Goal: Task Accomplishment & Management: Complete application form

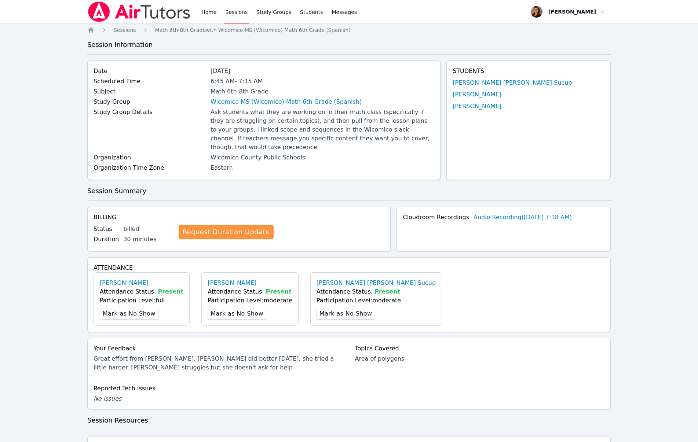
click at [238, 10] on link "Sessions" at bounding box center [236, 11] width 25 height 23
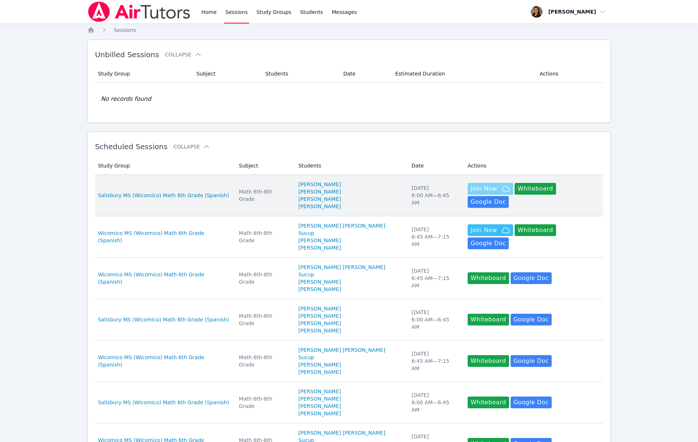
click at [478, 193] on span "Join Now" at bounding box center [483, 188] width 26 height 9
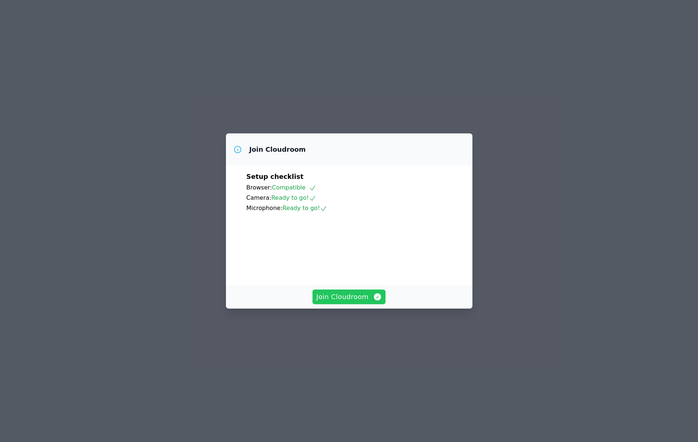
click at [353, 302] on span "Join Cloudroom" at bounding box center [349, 297] width 66 height 10
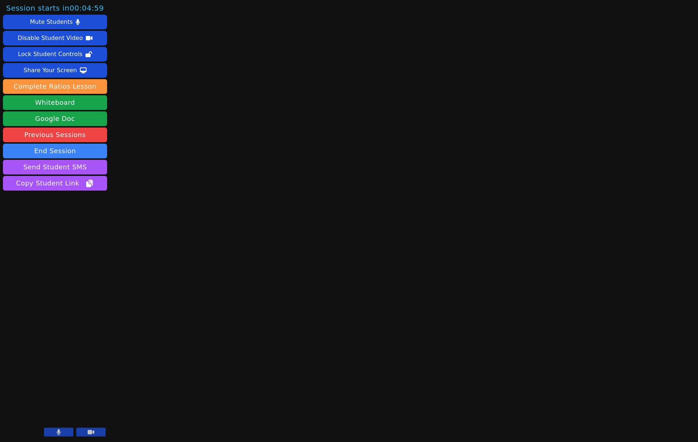
click at [90, 433] on icon at bounding box center [91, 432] width 7 height 4
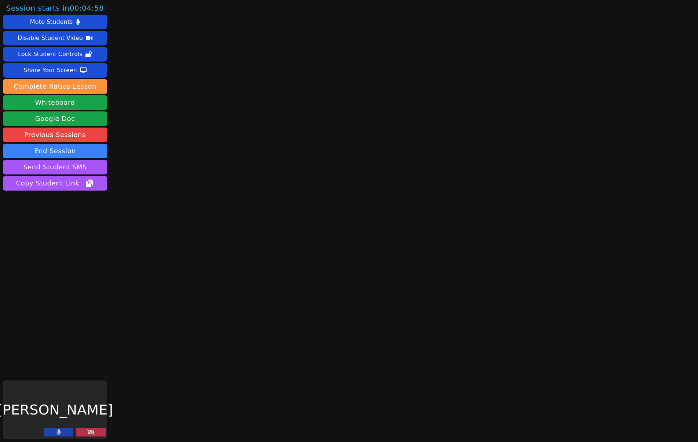
click at [60, 433] on icon at bounding box center [59, 432] width 4 height 6
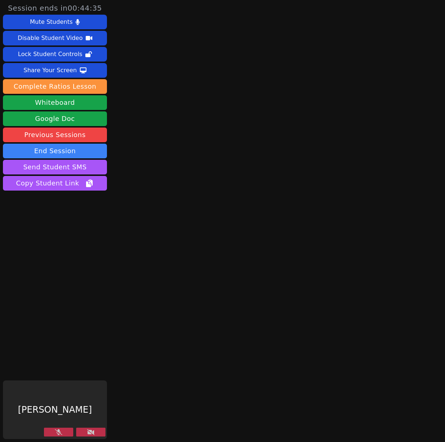
click at [91, 433] on icon at bounding box center [90, 432] width 7 height 6
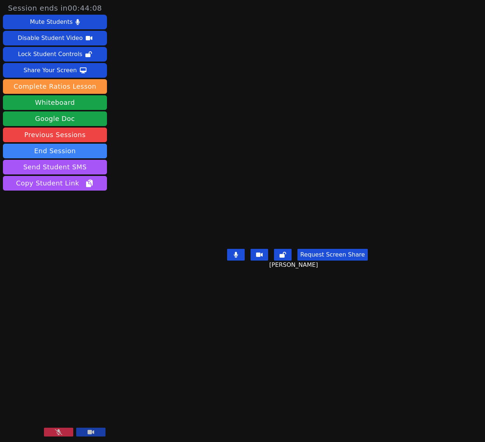
click at [58, 432] on icon at bounding box center [58, 432] width 7 height 6
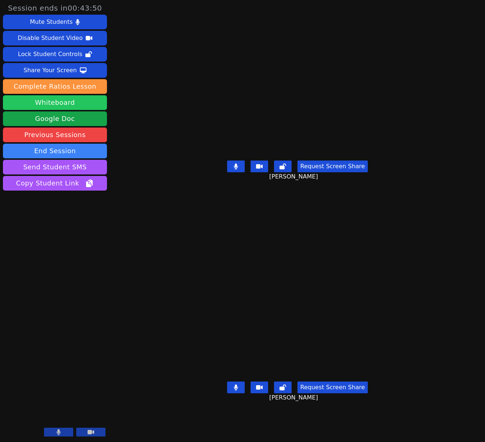
click at [70, 104] on button "Whiteboard" at bounding box center [55, 102] width 104 height 15
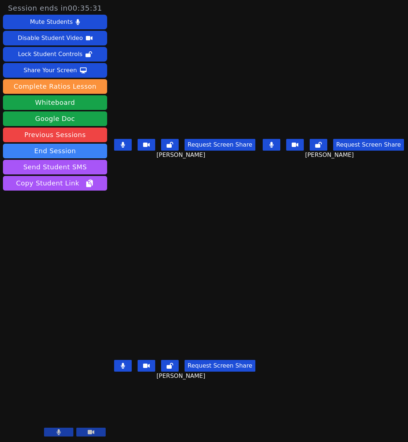
click at [58, 433] on icon at bounding box center [59, 432] width 4 height 6
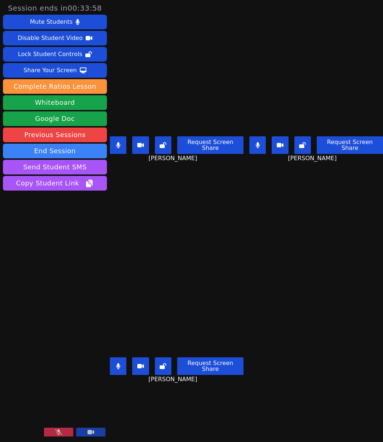
click at [261, 146] on button at bounding box center [258, 145] width 16 height 18
click at [117, 146] on icon at bounding box center [118, 145] width 4 height 6
click at [114, 367] on button at bounding box center [118, 366] width 16 height 18
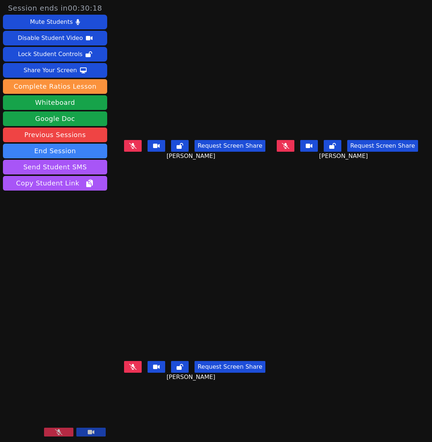
click at [289, 149] on icon at bounding box center [285, 146] width 7 height 6
click at [132, 149] on icon at bounding box center [132, 146] width 7 height 6
click at [126, 368] on button at bounding box center [133, 367] width 18 height 12
click at [56, 433] on icon at bounding box center [58, 432] width 7 height 6
click at [62, 433] on button at bounding box center [58, 432] width 29 height 9
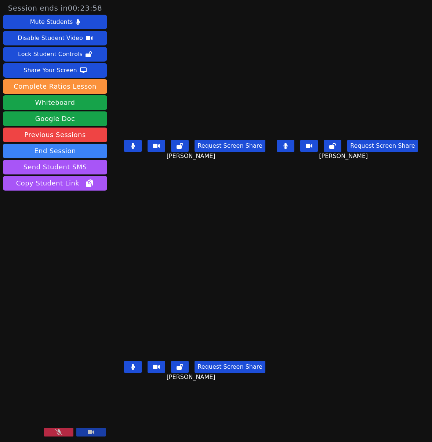
click at [62, 433] on icon at bounding box center [58, 432] width 7 height 6
click at [62, 433] on button at bounding box center [58, 432] width 29 height 9
click at [55, 433] on icon at bounding box center [58, 432] width 7 height 6
click at [128, 366] on button at bounding box center [133, 367] width 18 height 12
click at [293, 146] on button at bounding box center [285, 146] width 18 height 12
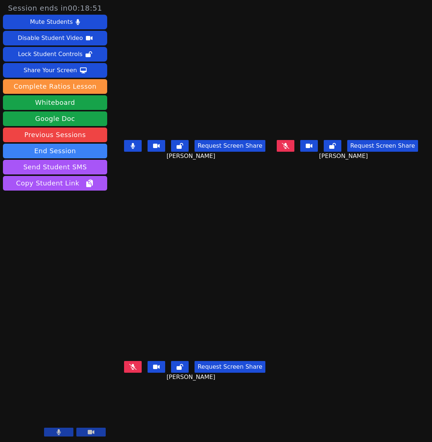
click at [124, 372] on button at bounding box center [133, 367] width 18 height 12
click at [60, 432] on icon at bounding box center [58, 432] width 4 height 6
drag, startPoint x: 56, startPoint y: 433, endPoint x: 60, endPoint y: 432, distance: 4.5
click at [55, 434] on icon at bounding box center [58, 432] width 7 height 6
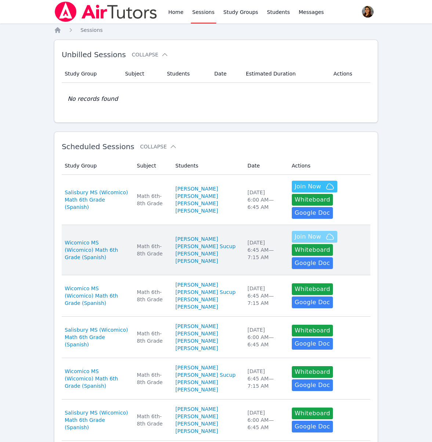
click at [306, 241] on span "Join Now" at bounding box center [307, 236] width 26 height 9
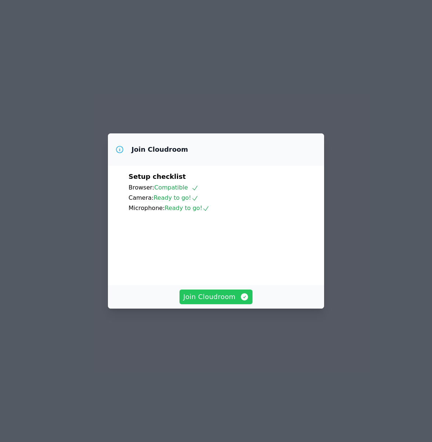
click at [231, 302] on span "Join Cloudroom" at bounding box center [216, 297] width 66 height 10
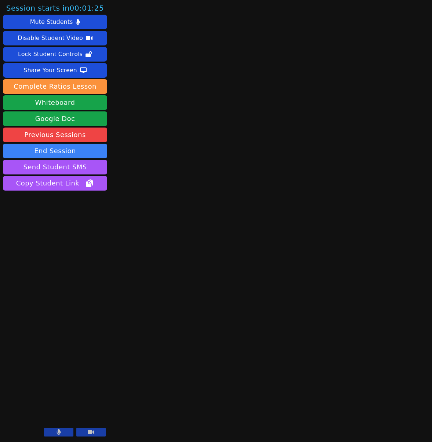
drag, startPoint x: 87, startPoint y: 433, endPoint x: 77, endPoint y: 432, distance: 10.3
click at [87, 433] on button at bounding box center [90, 432] width 29 height 9
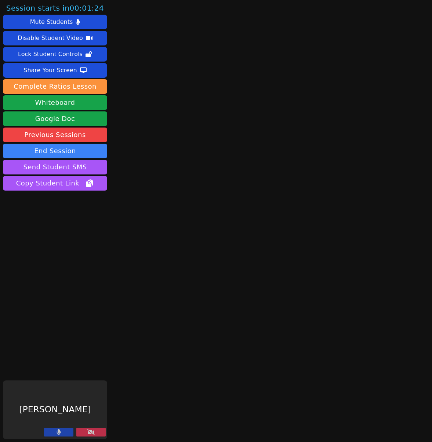
drag, startPoint x: 66, startPoint y: 433, endPoint x: 110, endPoint y: 337, distance: 106.1
click at [66, 433] on button at bounding box center [58, 432] width 29 height 9
click at [89, 433] on icon at bounding box center [90, 432] width 7 height 6
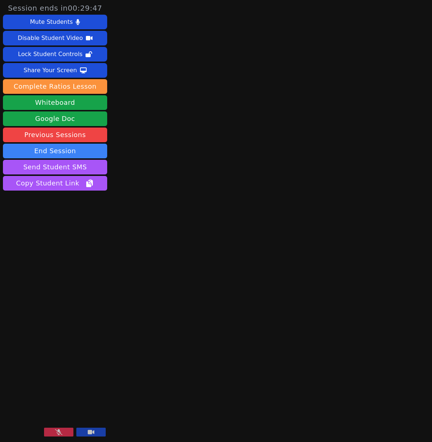
click at [69, 434] on button at bounding box center [58, 432] width 29 height 9
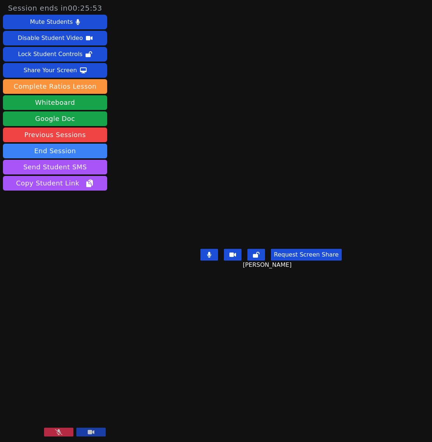
click at [59, 434] on icon at bounding box center [58, 432] width 7 height 6
click at [57, 104] on button "Whiteboard" at bounding box center [55, 102] width 104 height 15
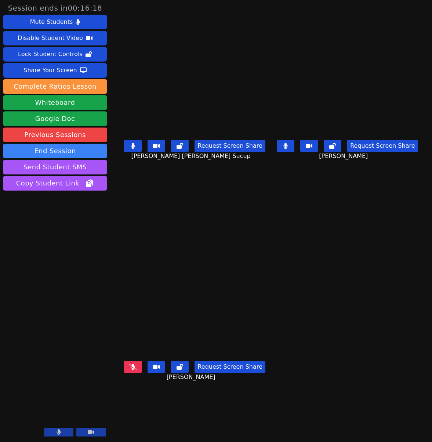
click at [129, 369] on icon at bounding box center [132, 367] width 7 height 6
click at [58, 152] on button "End Session" at bounding box center [55, 151] width 104 height 15
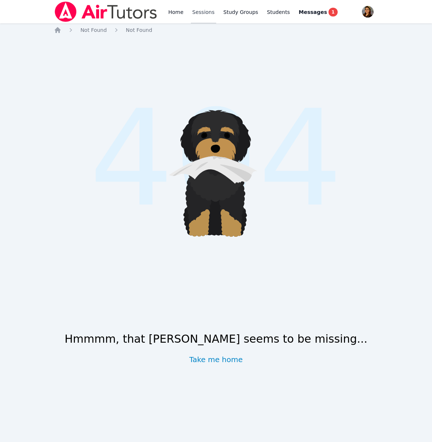
click at [197, 10] on link "Sessions" at bounding box center [203, 11] width 25 height 23
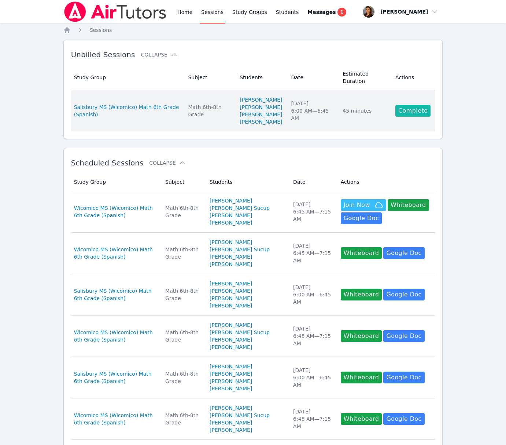
click at [416, 114] on link "Complete" at bounding box center [413, 111] width 35 height 12
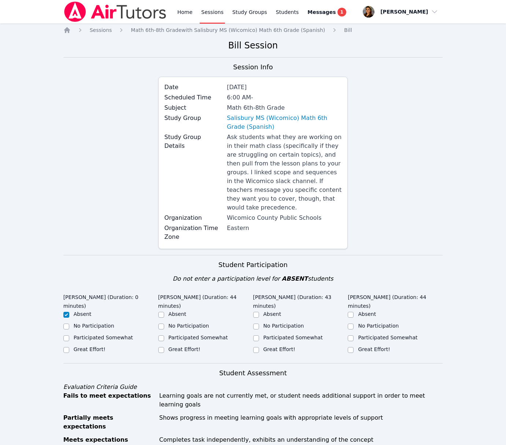
click at [192, 338] on label "Participated Somewhat" at bounding box center [198, 337] width 59 height 6
click at [164, 338] on input "Participated Somewhat" at bounding box center [161, 338] width 6 height 6
checkbox input "true"
click at [302, 334] on label "Participated Somewhat" at bounding box center [293, 337] width 59 height 6
click at [259, 335] on input "Participated Somewhat" at bounding box center [256, 338] width 6 height 6
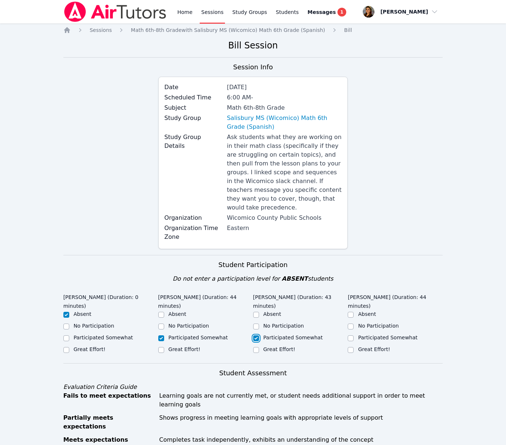
checkbox input "true"
click at [377, 349] on label "Great Effort!" at bounding box center [374, 349] width 32 height 6
click at [354, 349] on input "Great Effort!" at bounding box center [351, 350] width 6 height 6
checkbox input "true"
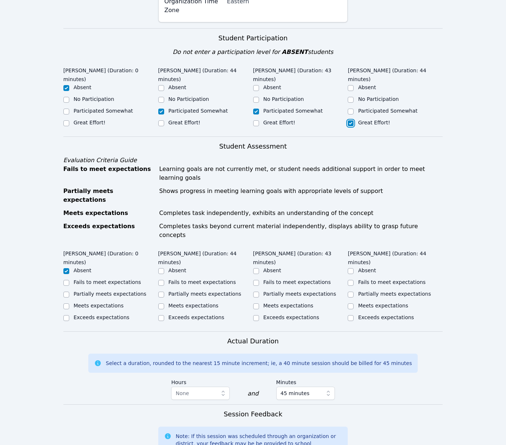
scroll to position [238, 0]
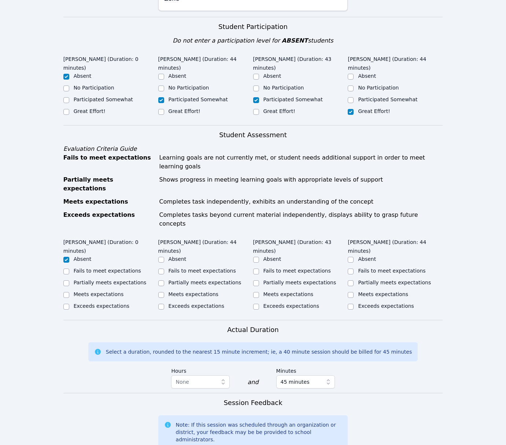
click at [184, 279] on label "Partially meets expectations" at bounding box center [205, 282] width 73 height 6
click at [164, 280] on input "Partially meets expectations" at bounding box center [161, 283] width 6 height 6
checkbox input "true"
drag, startPoint x: 276, startPoint y: 247, endPoint x: 343, endPoint y: 249, distance: 66.7
click at [276, 279] on label "Partially meets expectations" at bounding box center [300, 282] width 73 height 6
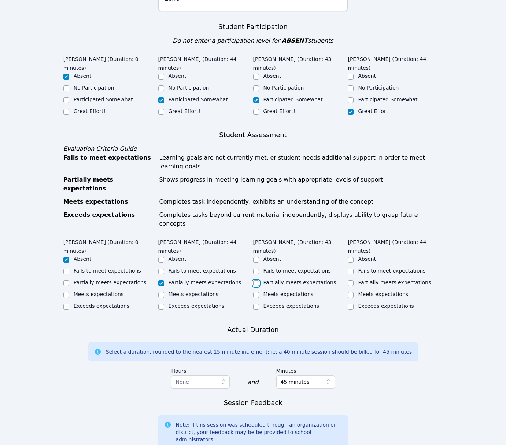
click at [259, 280] on input "Partially meets expectations" at bounding box center [256, 283] width 6 height 6
checkbox input "true"
click at [386, 291] on label "Meets expectations" at bounding box center [383, 294] width 50 height 6
click at [354, 292] on input "Meets expectations" at bounding box center [351, 295] width 6 height 6
checkbox input "true"
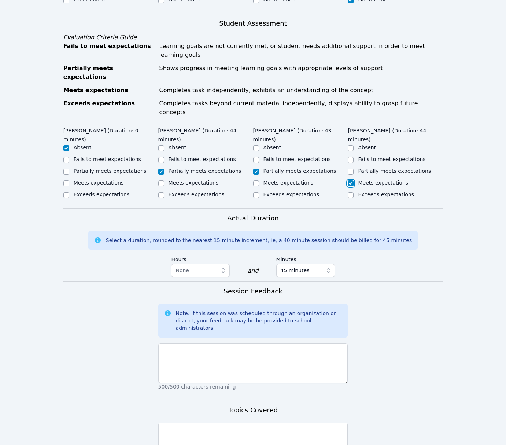
scroll to position [385, 0]
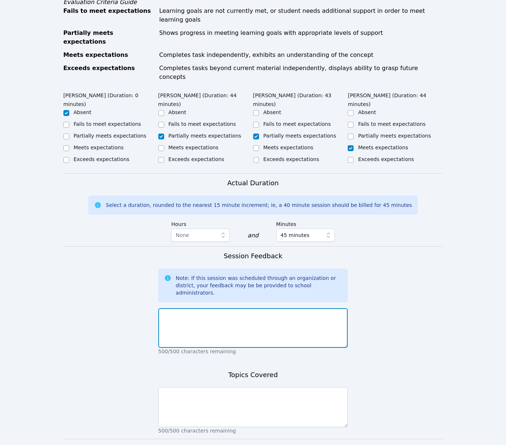
click at [287, 308] on textarea at bounding box center [253, 328] width 190 height 40
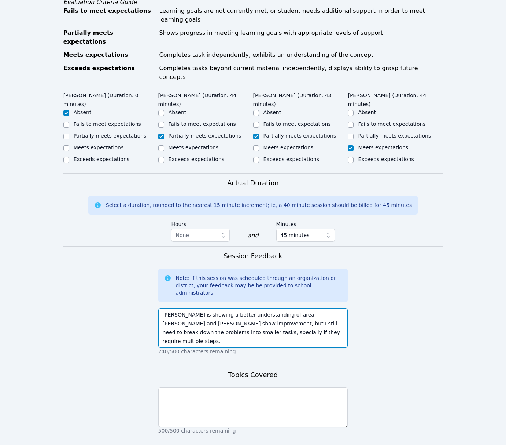
type textarea "Christopher is showing a better understanding of area. Diego and Nicole show im…"
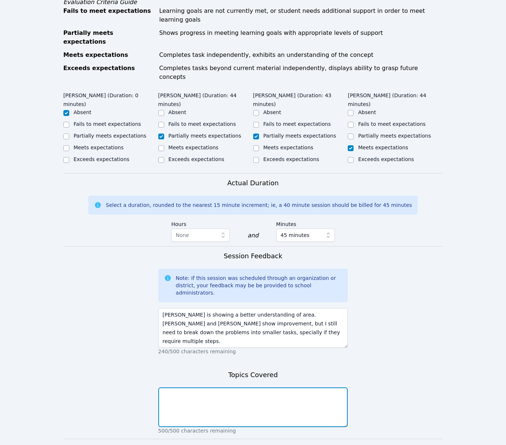
click at [278, 387] on textarea at bounding box center [253, 407] width 190 height 40
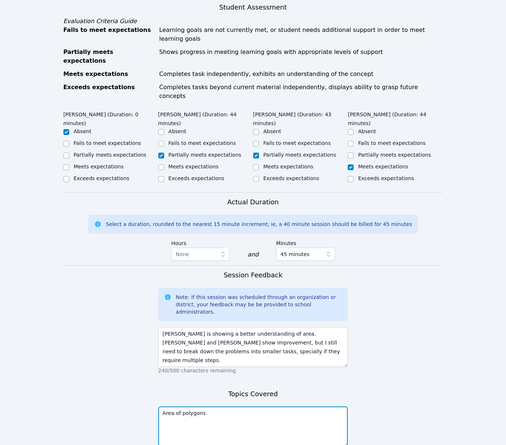
scroll to position [377, 0]
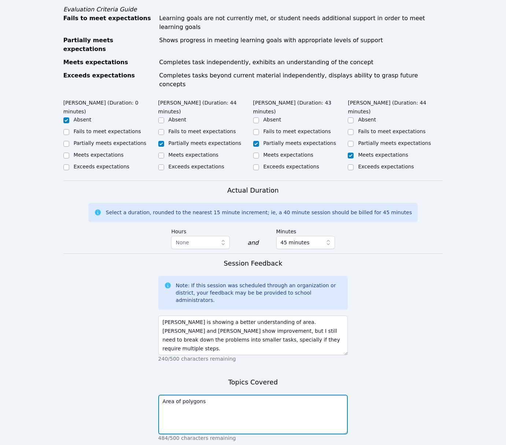
type textarea "Area of polygons"
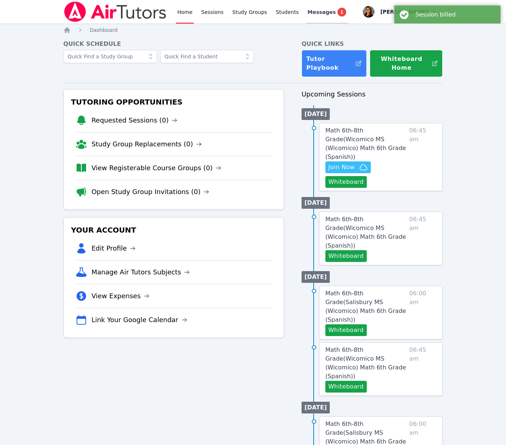
click at [323, 14] on span "Messages" at bounding box center [322, 11] width 28 height 7
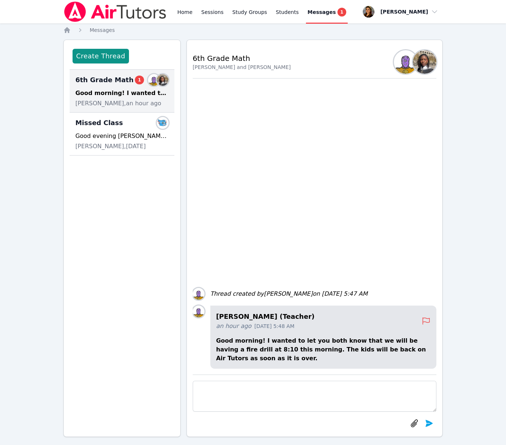
click at [114, 93] on div "Good morning! I wanted to let you both know that we will be having a fire drill…" at bounding box center [122, 93] width 93 height 9
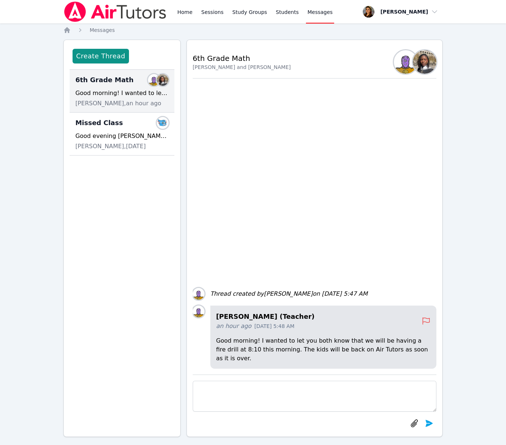
click at [421, 62] on img at bounding box center [424, 61] width 23 height 23
click at [407, 65] on img at bounding box center [405, 61] width 23 height 23
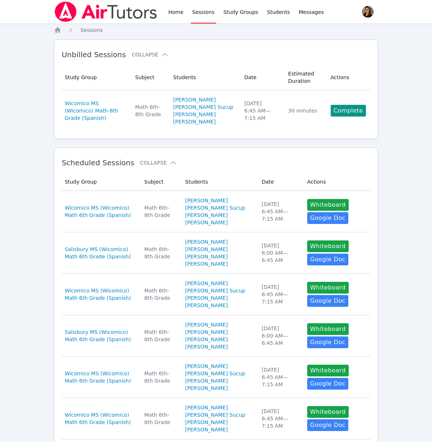
click at [348, 114] on link "Complete" at bounding box center [347, 111] width 35 height 12
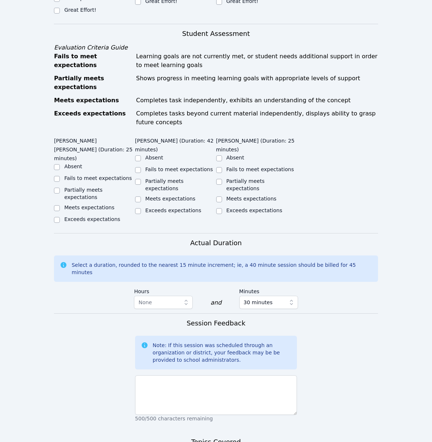
scroll to position [375, 0]
click at [85, 187] on label "Partially meets expectations" at bounding box center [83, 193] width 38 height 13
click at [60, 187] on input "Partially meets expectations" at bounding box center [57, 190] width 6 height 6
checkbox input "true"
click at [165, 178] on label "Partially meets expectations" at bounding box center [164, 184] width 38 height 13
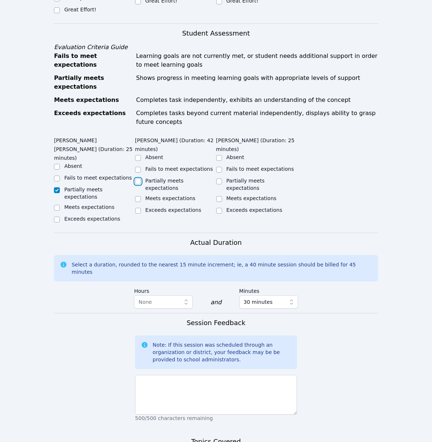
click at [141, 179] on input "Partially meets expectations" at bounding box center [138, 182] width 6 height 6
checkbox input "true"
click at [242, 178] on label "Partially meets expectations" at bounding box center [245, 184] width 38 height 13
click at [222, 179] on input "Partially meets expectations" at bounding box center [219, 182] width 6 height 6
checkbox input "true"
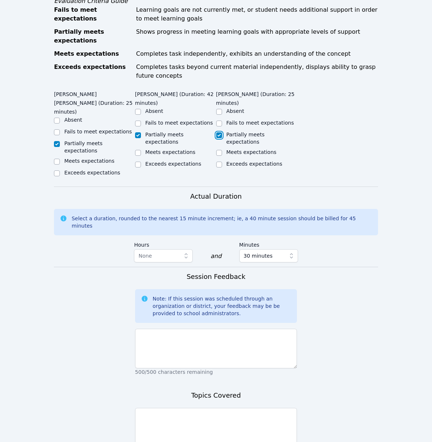
scroll to position [443, 0]
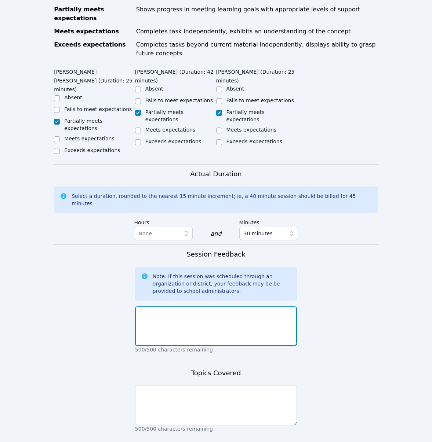
click at [262, 306] on textarea at bounding box center [216, 326] width 162 height 40
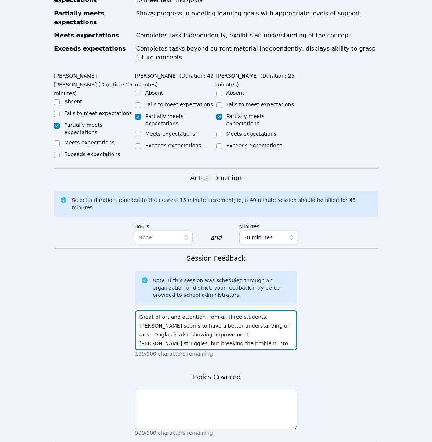
scroll to position [9, 0]
click at [251, 311] on textarea "Great effort and attention from all three students. [PERSON_NAME] seems to have…" at bounding box center [216, 331] width 162 height 40
click at [191, 311] on textarea "Great effort and attention from all three students. [PERSON_NAME] seems to have…" at bounding box center [216, 331] width 162 height 40
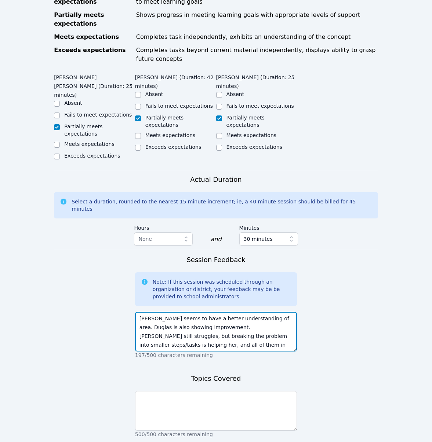
scroll to position [446, 0]
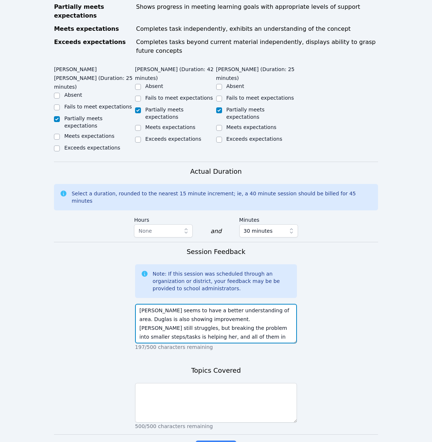
type textarea "Great effort and attention from all three students. [PERSON_NAME] seems to have…"
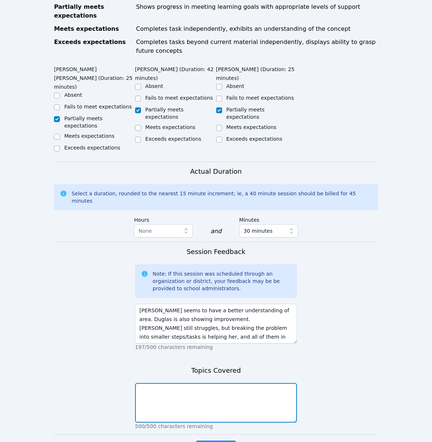
click at [243, 383] on textarea at bounding box center [216, 403] width 162 height 40
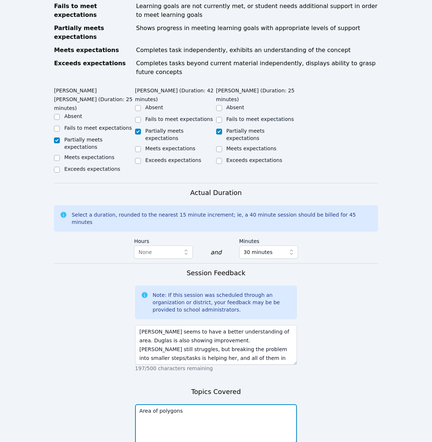
type textarea "Area of polygons"
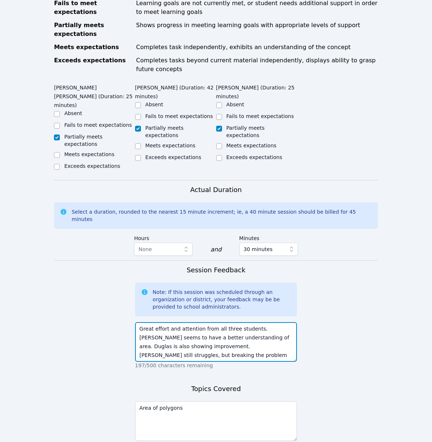
drag, startPoint x: 249, startPoint y: 304, endPoint x: 126, endPoint y: 231, distance: 142.9
click at [126, 231] on form "Student Participation Do not enter a participation level for ABSENT students [P…" at bounding box center [216, 165] width 324 height 645
click at [319, 283] on form "Student Participation Do not enter a participation level for ABSENT students [P…" at bounding box center [216, 165] width 324 height 645
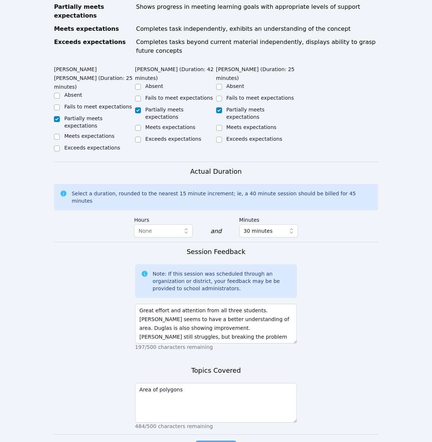
click at [225, 441] on button "Complete" at bounding box center [215, 448] width 40 height 15
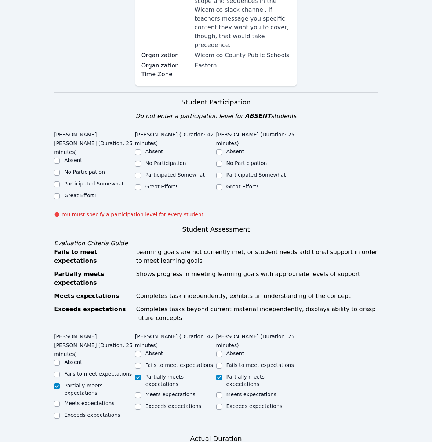
scroll to position [188, 0]
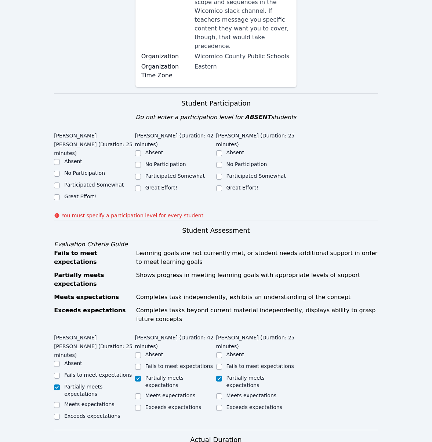
click at [81, 193] on div "Great Effort!" at bounding box center [80, 196] width 32 height 7
click at [81, 194] on label "Great Effort!" at bounding box center [80, 197] width 32 height 6
click at [60, 194] on input "Great Effort!" at bounding box center [57, 197] width 6 height 6
checkbox input "true"
click at [163, 173] on label "Participated Somewhat" at bounding box center [174, 176] width 59 height 6
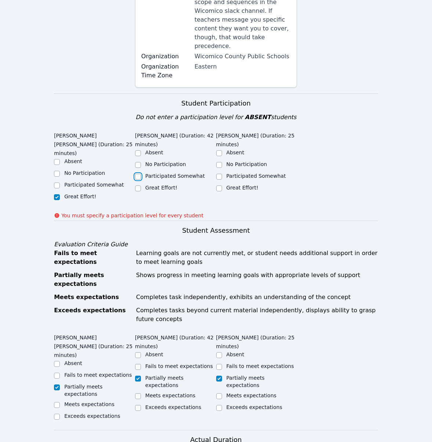
click at [141, 174] on input "Participated Somewhat" at bounding box center [138, 177] width 6 height 6
checkbox input "true"
click at [240, 185] on label "Great Effort!" at bounding box center [242, 188] width 32 height 6
click at [222, 186] on input "Great Effort!" at bounding box center [219, 189] width 6 height 6
checkbox input "true"
